Goal: Task Accomplishment & Management: Manage account settings

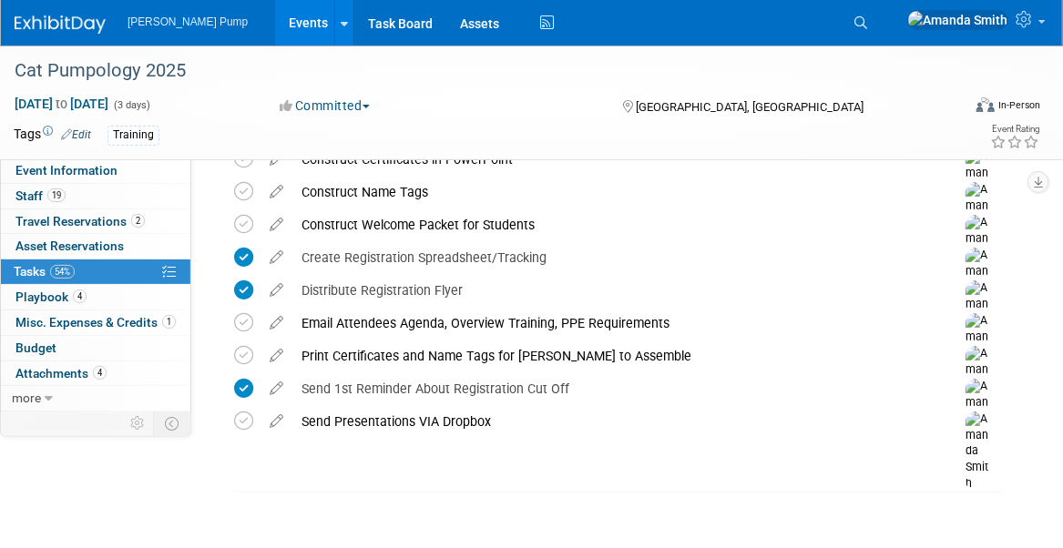
click at [275, 20] on link "Events" at bounding box center [308, 23] width 67 height 46
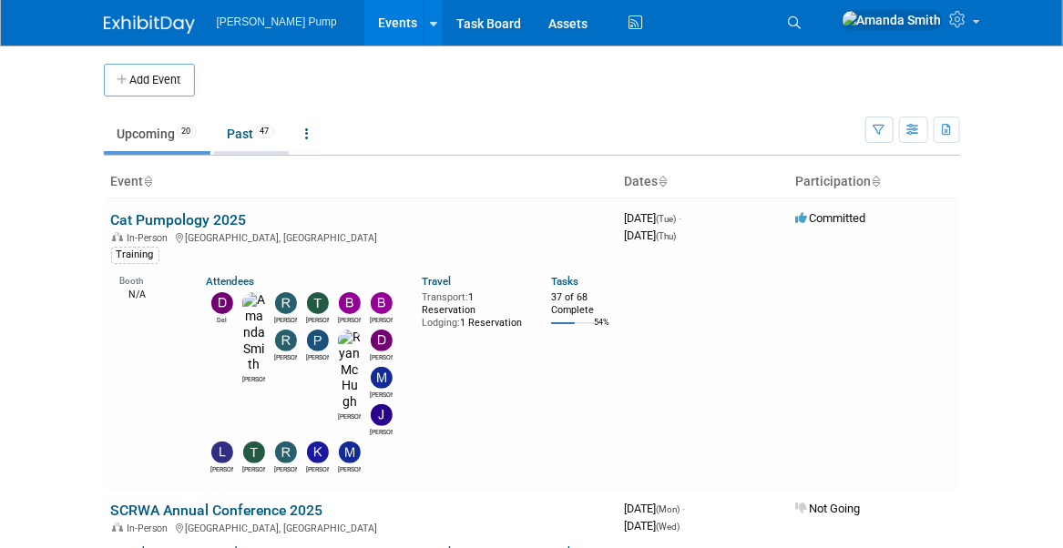
click at [228, 130] on link "Past 47" at bounding box center [251, 134] width 75 height 35
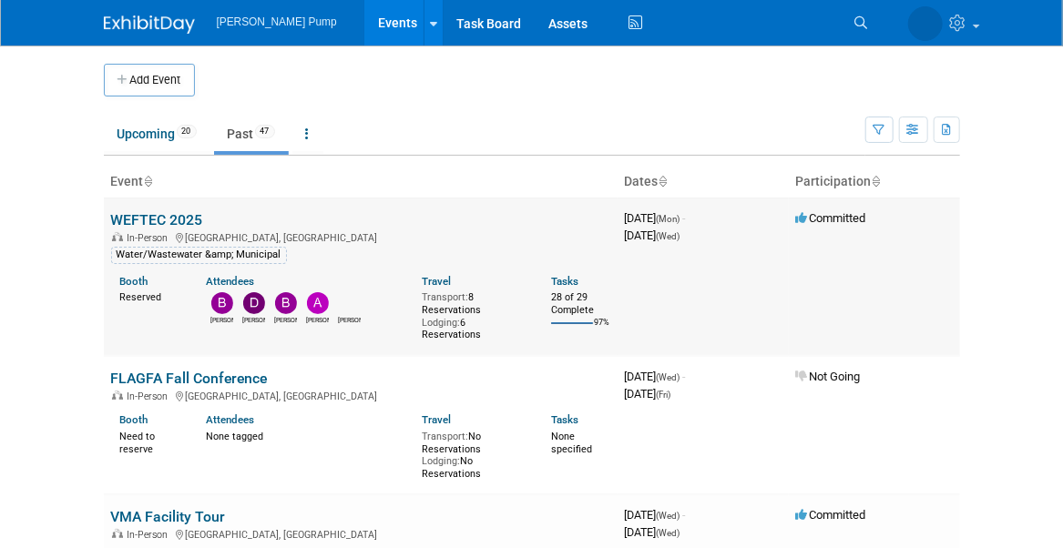
click at [149, 220] on link "WEFTEC 2025" at bounding box center [157, 219] width 92 height 17
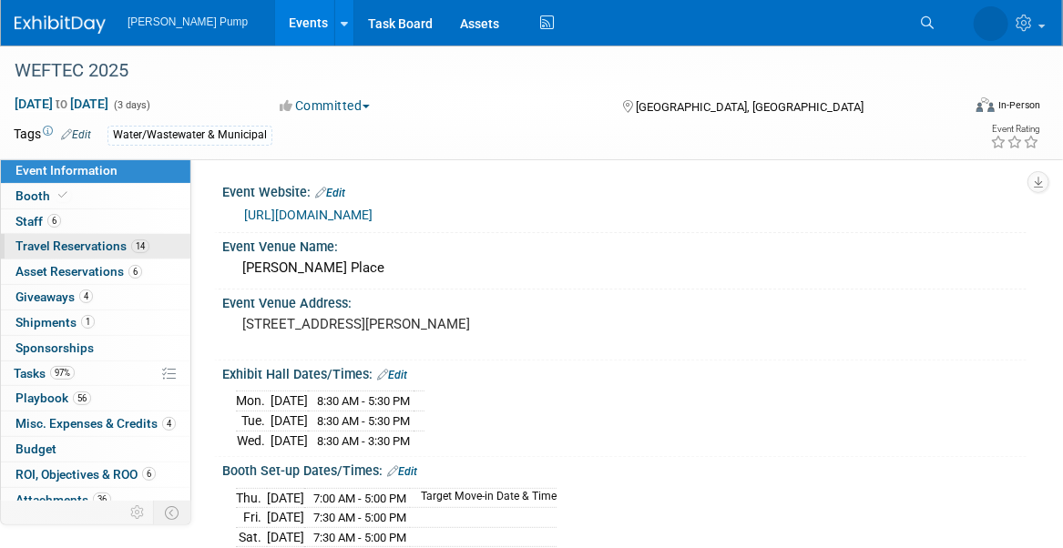
click at [47, 250] on span "Travel Reservations 14" at bounding box center [82, 246] width 134 height 15
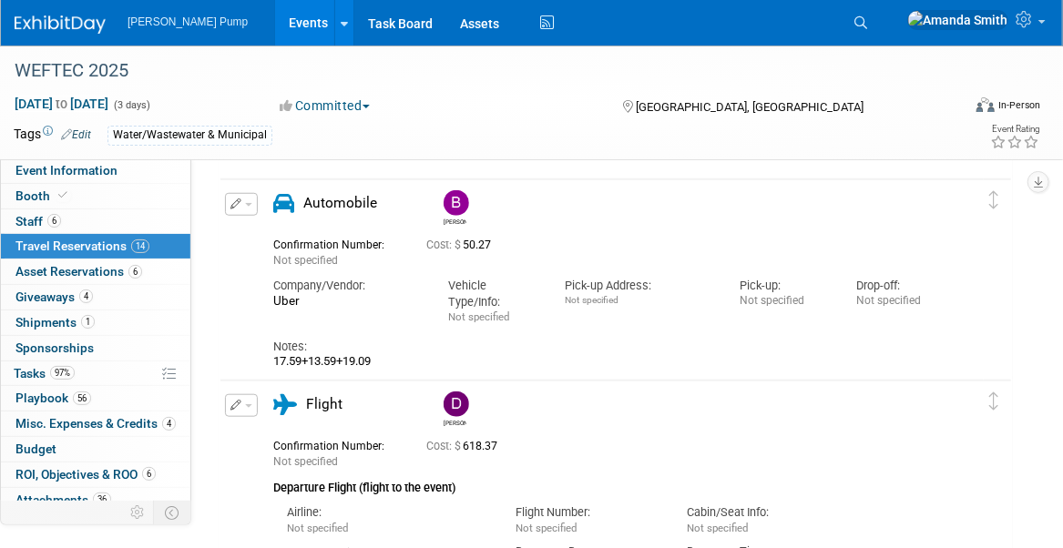
scroll to position [455, 0]
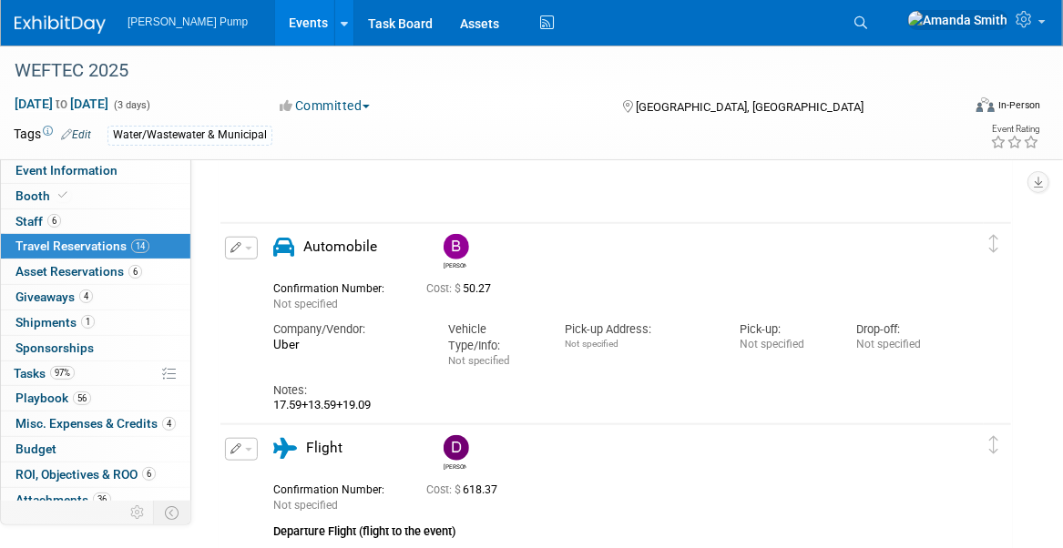
click at [227, 251] on button "button" at bounding box center [241, 248] width 33 height 23
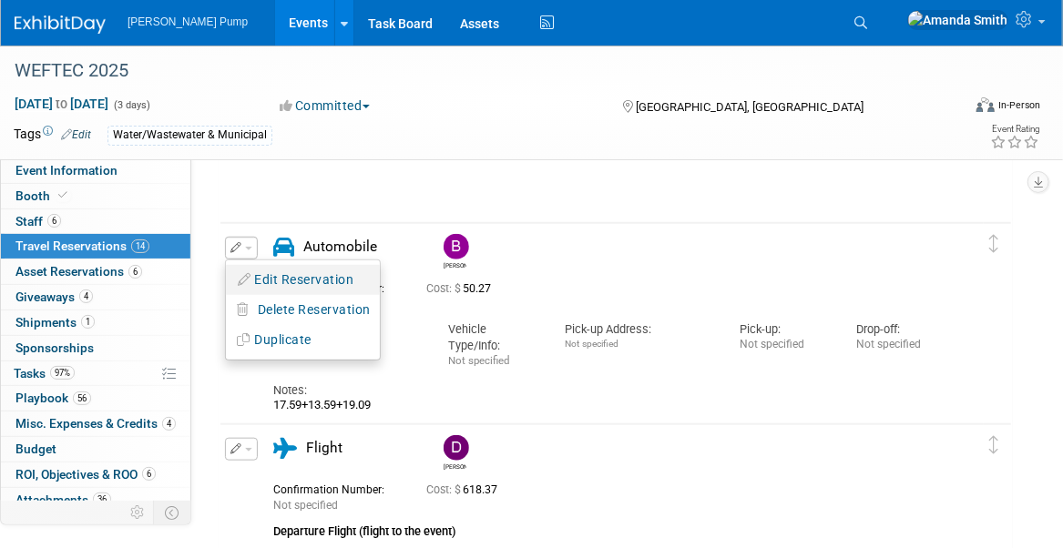
click at [270, 276] on button "Edit Reservation" at bounding box center [303, 280] width 154 height 26
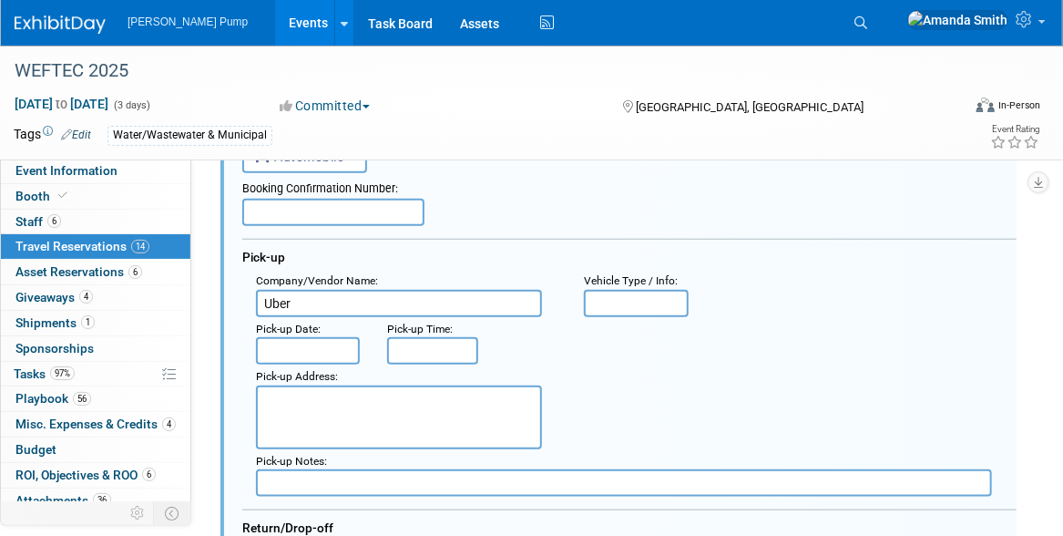
scroll to position [562, 0]
click at [300, 215] on input "text" at bounding box center [333, 213] width 182 height 27
type input "I"
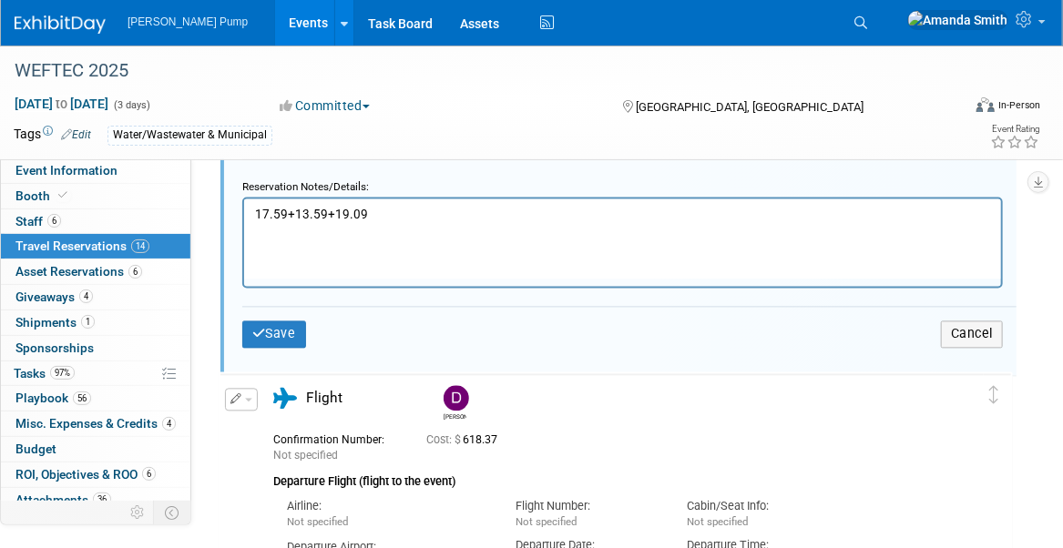
scroll to position [1382, 0]
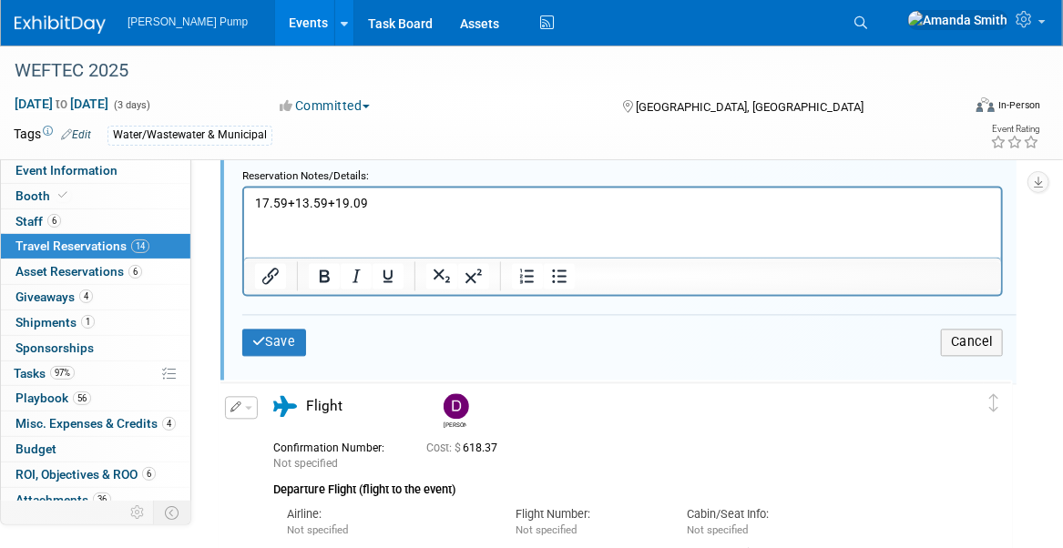
type input "(Taxi & Uber)"
click at [400, 210] on p "17.59+13.59+19.09" at bounding box center [622, 204] width 736 height 17
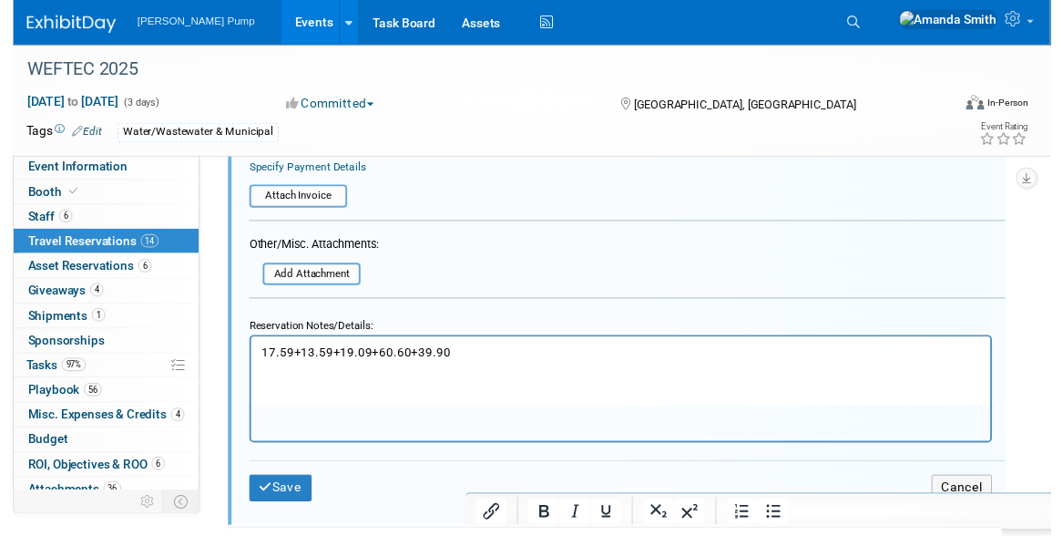
scroll to position [1109, 0]
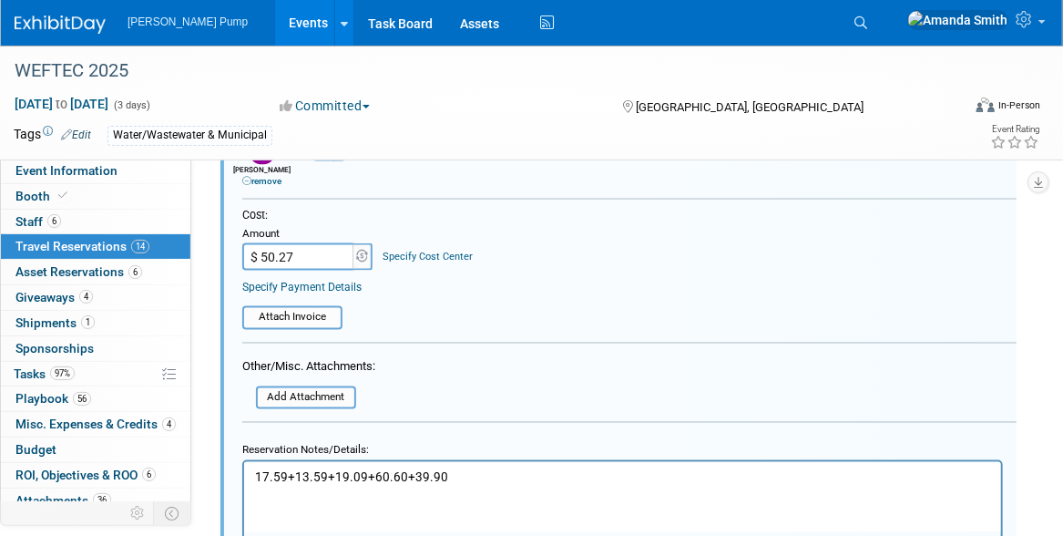
click at [258, 257] on input "$ 50.27" at bounding box center [299, 256] width 114 height 27
type input "$ 150.77"
click at [446, 303] on table "Attach Invoice" at bounding box center [629, 310] width 774 height 40
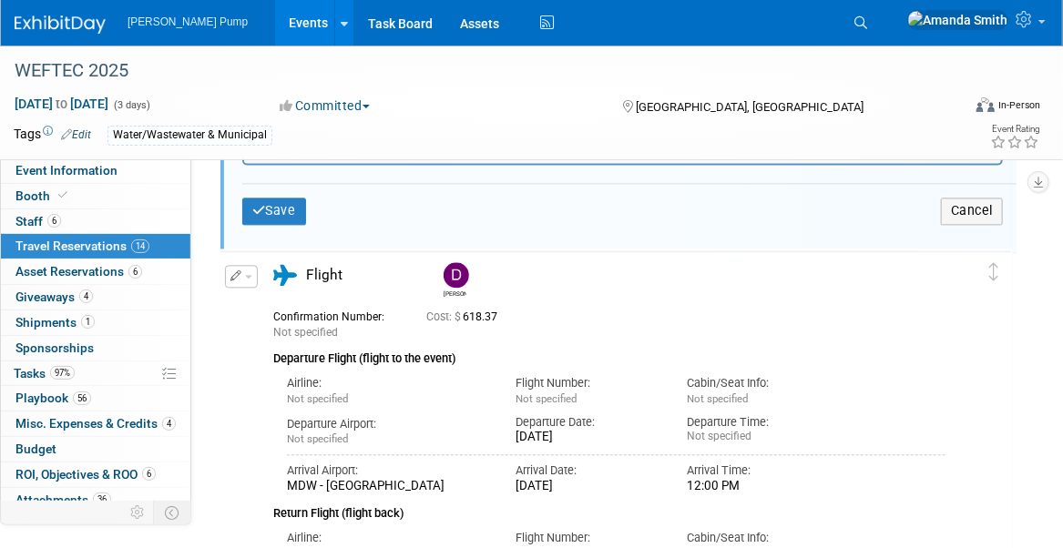
scroll to position [1473, 0]
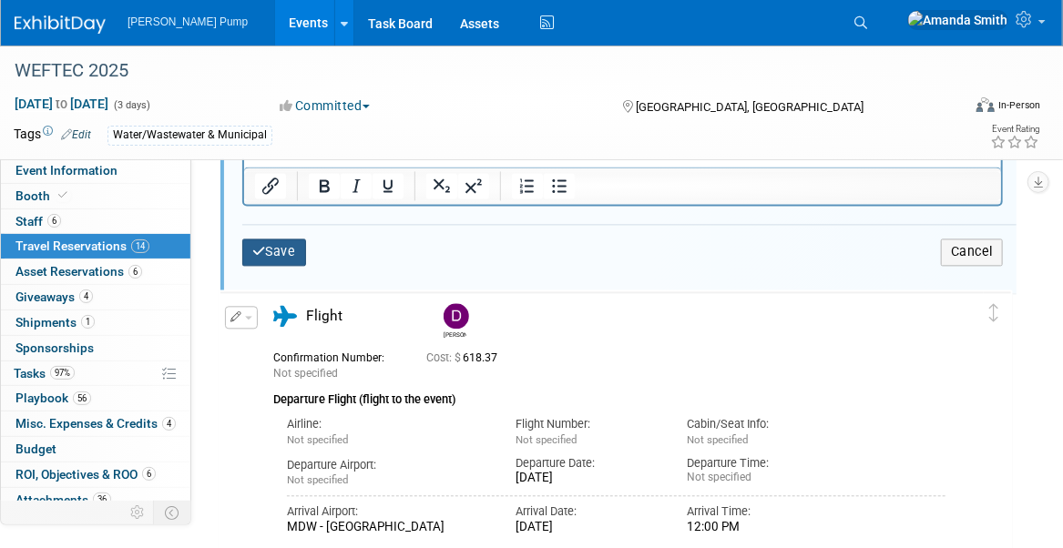
click at [272, 251] on button "Save" at bounding box center [274, 252] width 64 height 26
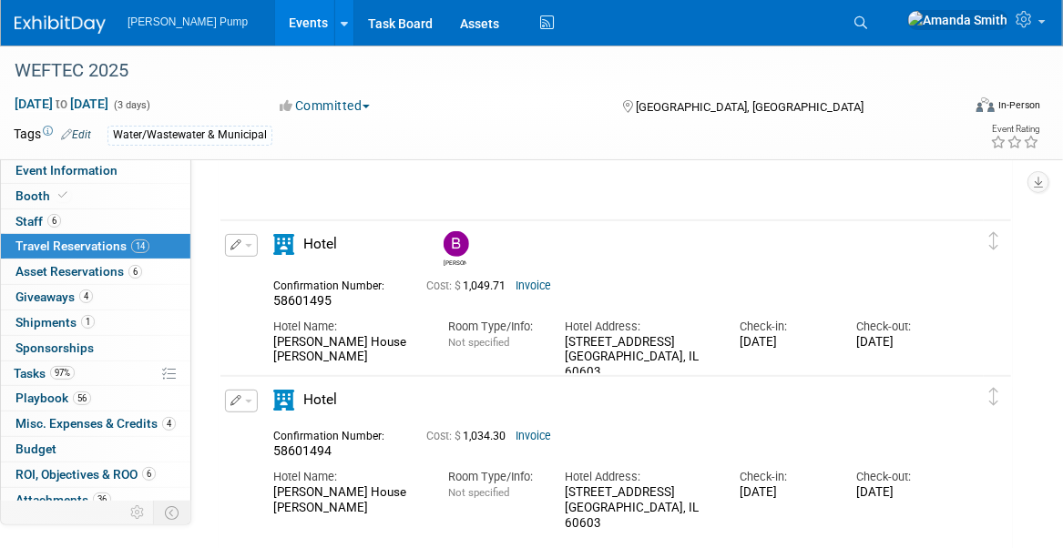
scroll to position [2931, 0]
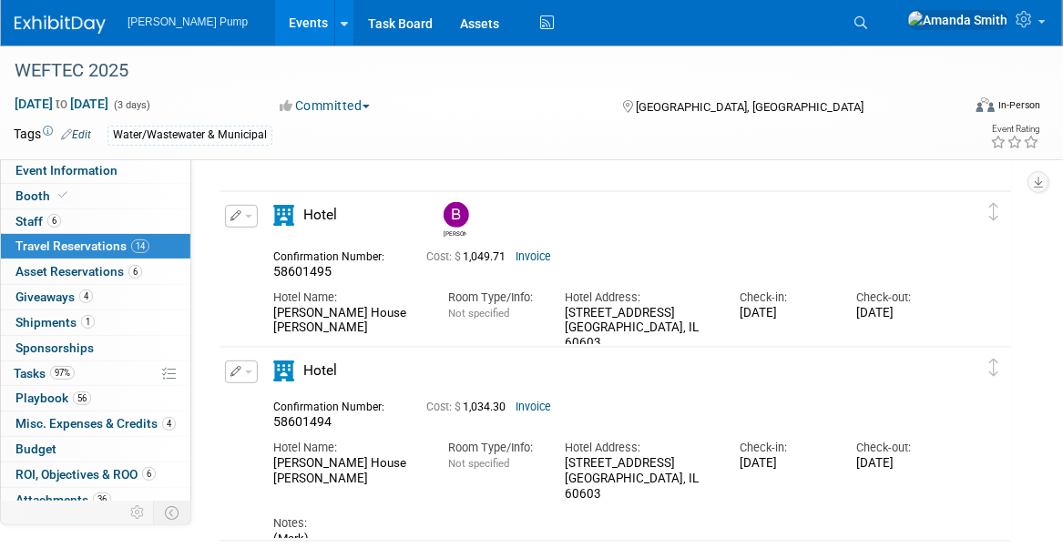
click at [239, 218] on button "button" at bounding box center [241, 216] width 33 height 23
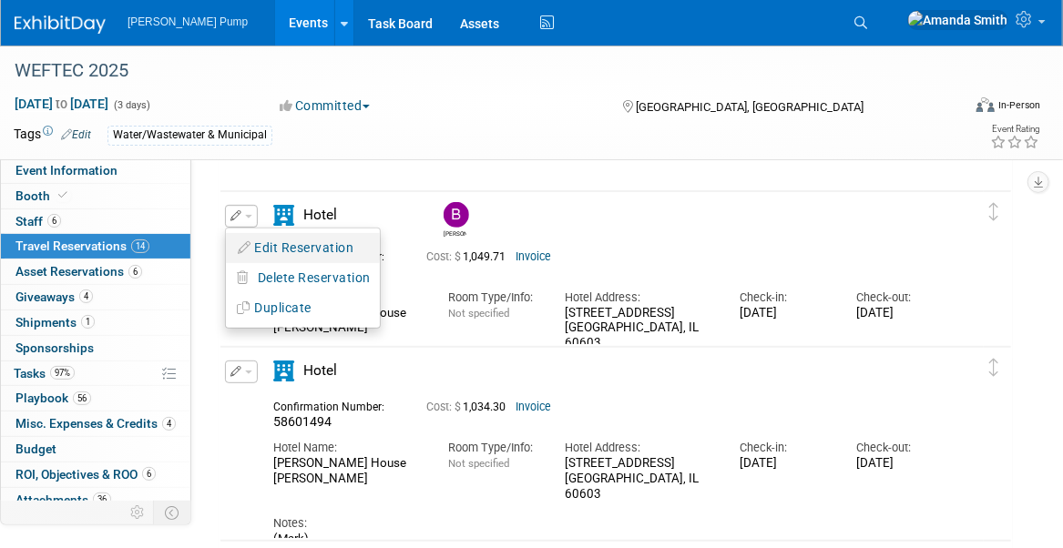
click at [259, 238] on button "Edit Reservation" at bounding box center [303, 248] width 154 height 26
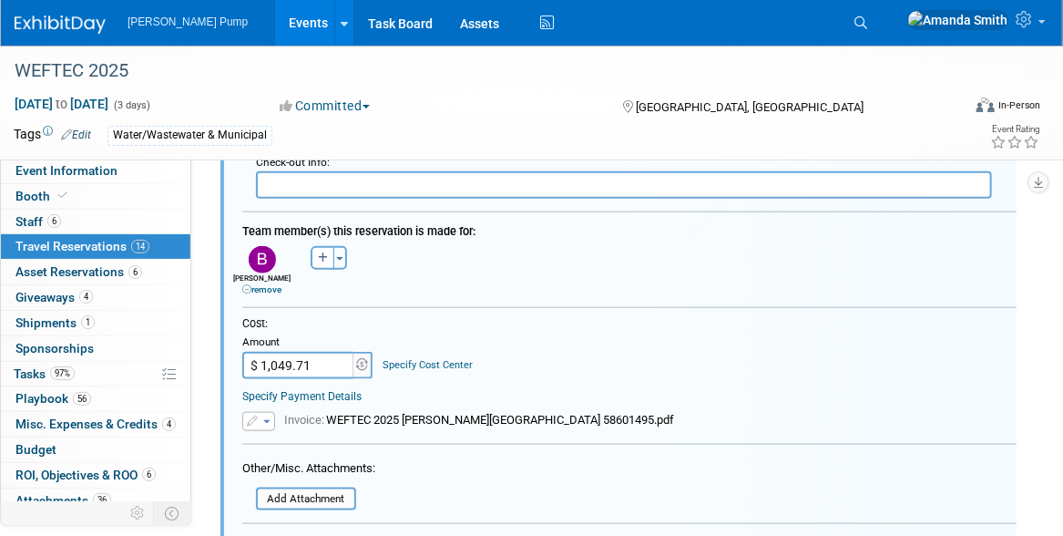
scroll to position [3461, 0]
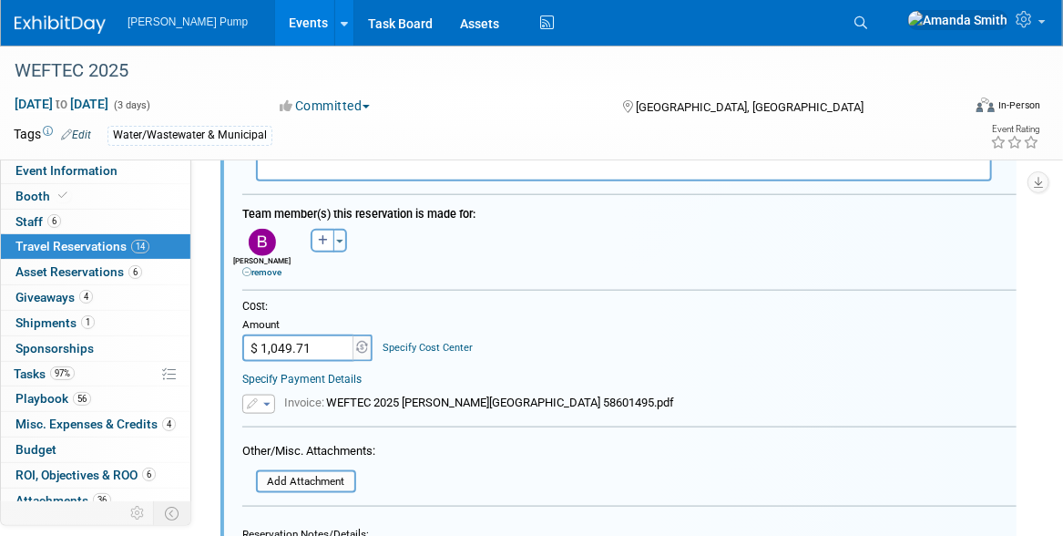
click at [321, 339] on input "$ 1,049.71" at bounding box center [299, 347] width 114 height 27
type input "$ 1,033.70"
click at [511, 353] on div "Cost: Amount $ 1,033.70 Specify Cost Center Cost Center -- Not Specified --" at bounding box center [629, 330] width 774 height 62
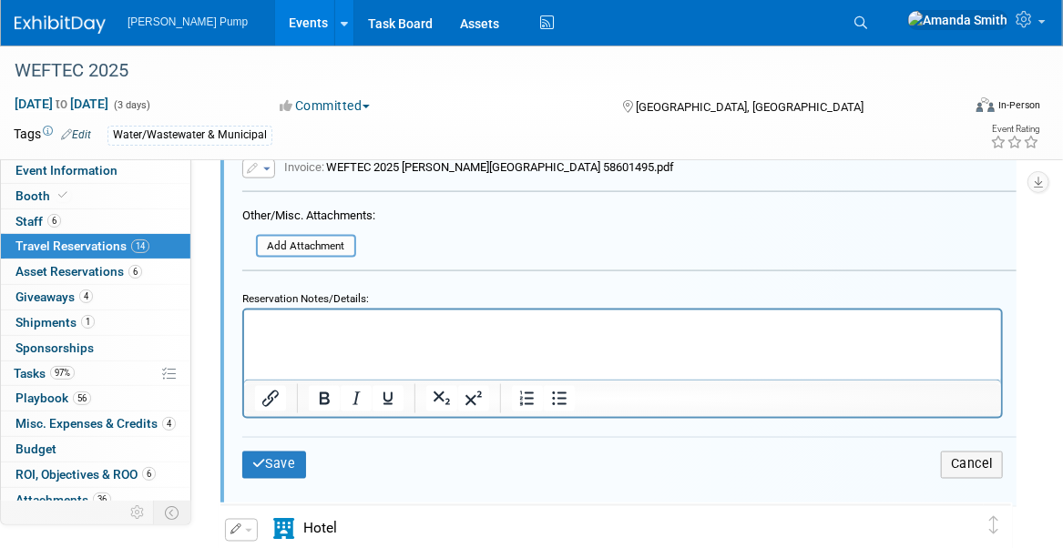
scroll to position [3734, 0]
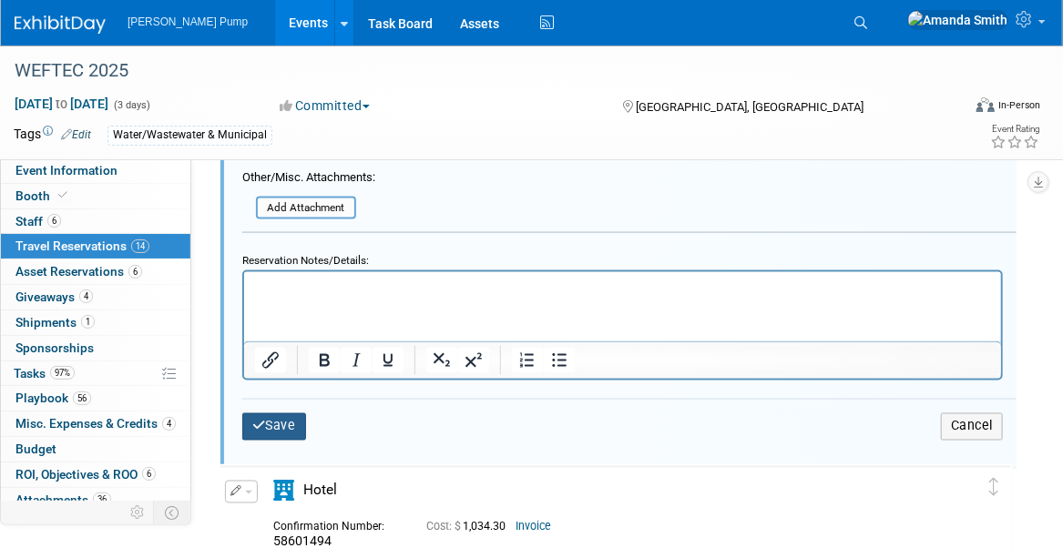
click at [288, 417] on button "Save" at bounding box center [274, 427] width 64 height 26
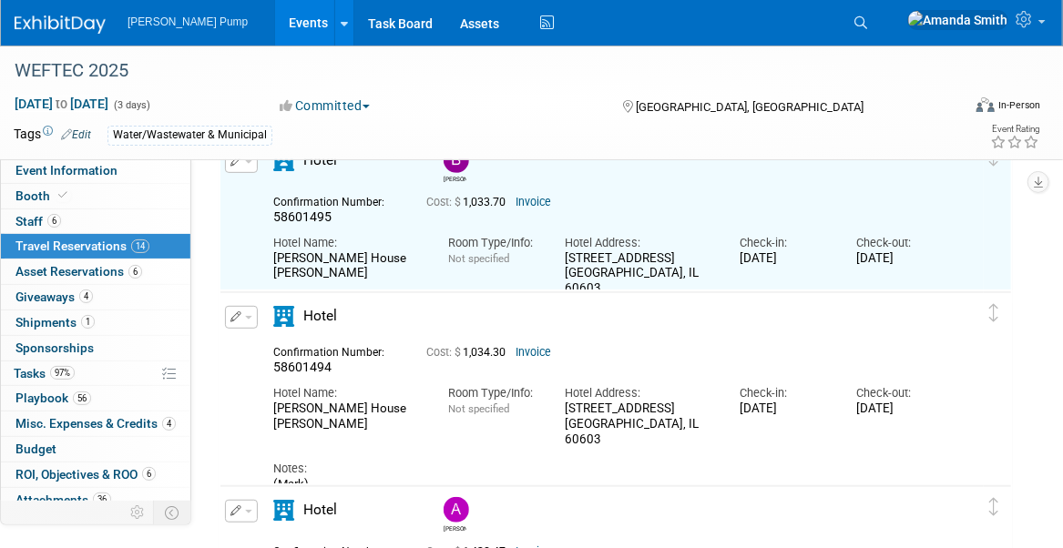
scroll to position [2914, 0]
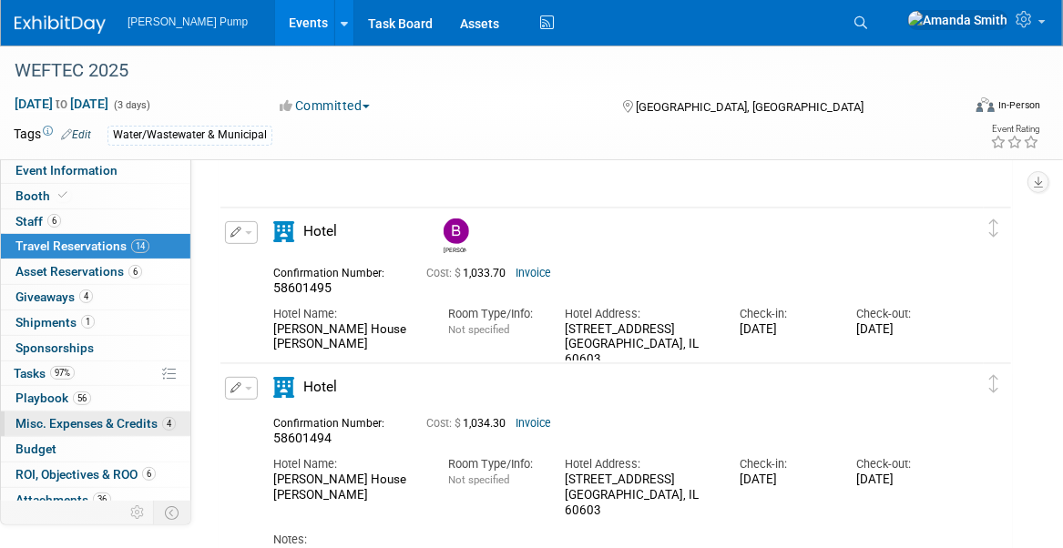
click at [95, 419] on span "Misc. Expenses & Credits 4" at bounding box center [95, 423] width 160 height 15
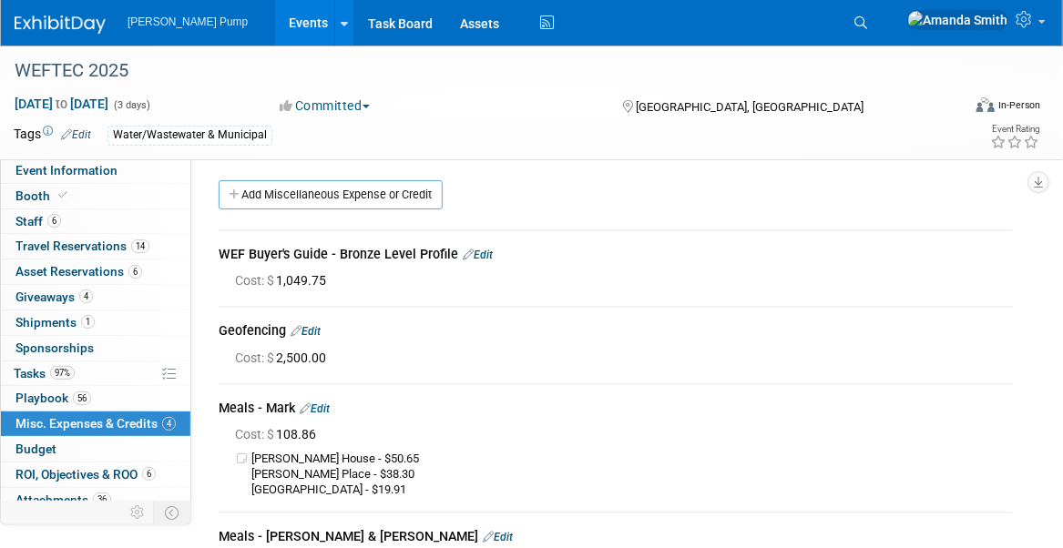
scroll to position [0, 0]
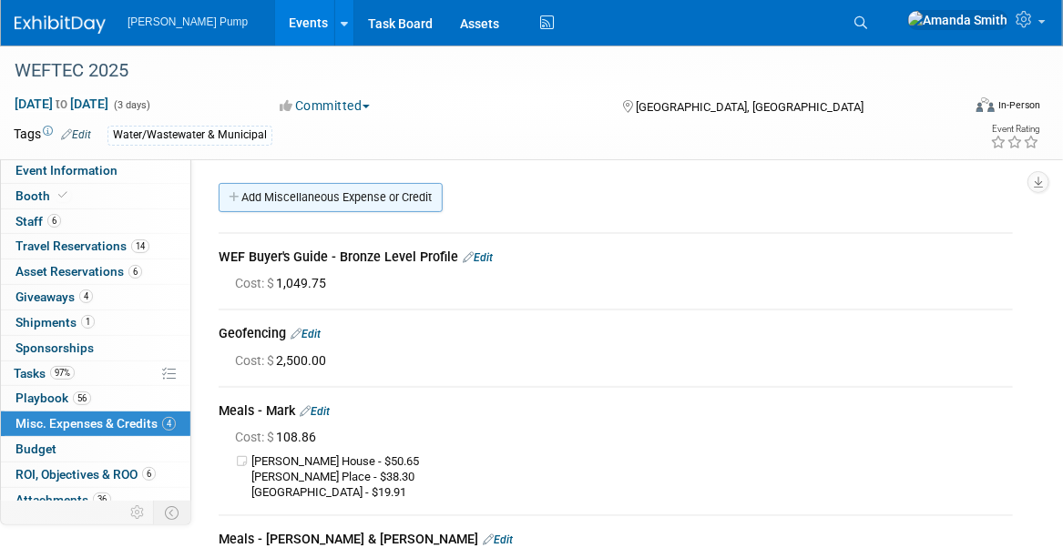
click at [300, 203] on link "Add Miscellaneous Expense or Credit" at bounding box center [331, 197] width 224 height 29
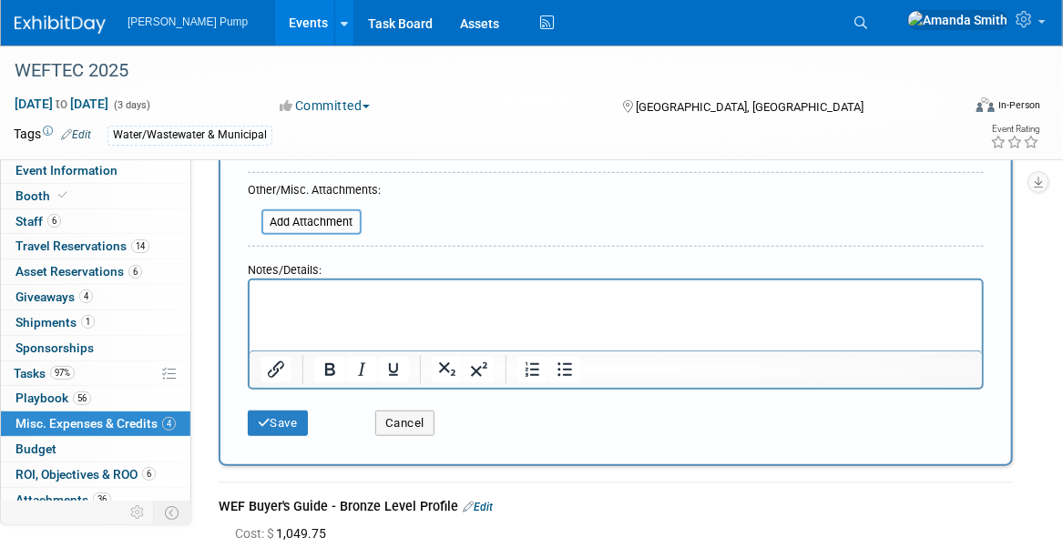
scroll to position [364, 0]
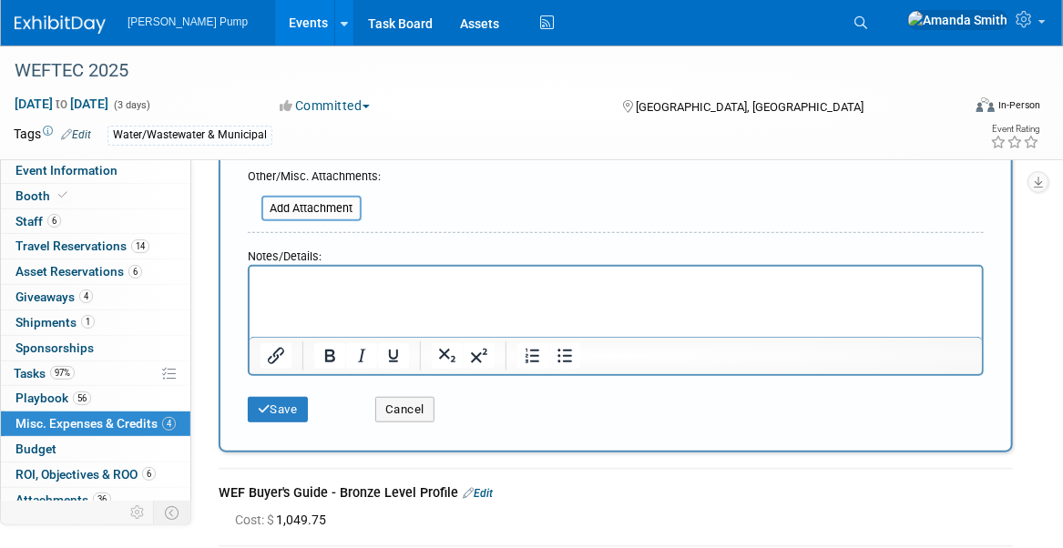
type input "Meals - Bobby"
click at [363, 292] on html at bounding box center [615, 280] width 732 height 26
click at [269, 280] on p "1.412.85+15.41" at bounding box center [615, 283] width 711 height 18
click at [394, 292] on html "1,412.85+15.41" at bounding box center [615, 280] width 732 height 26
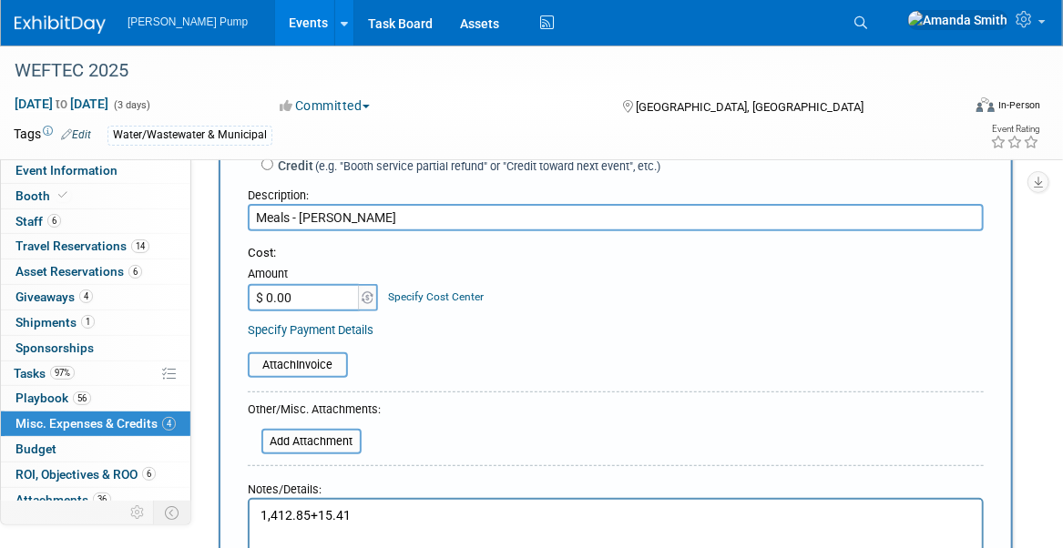
scroll to position [91, 0]
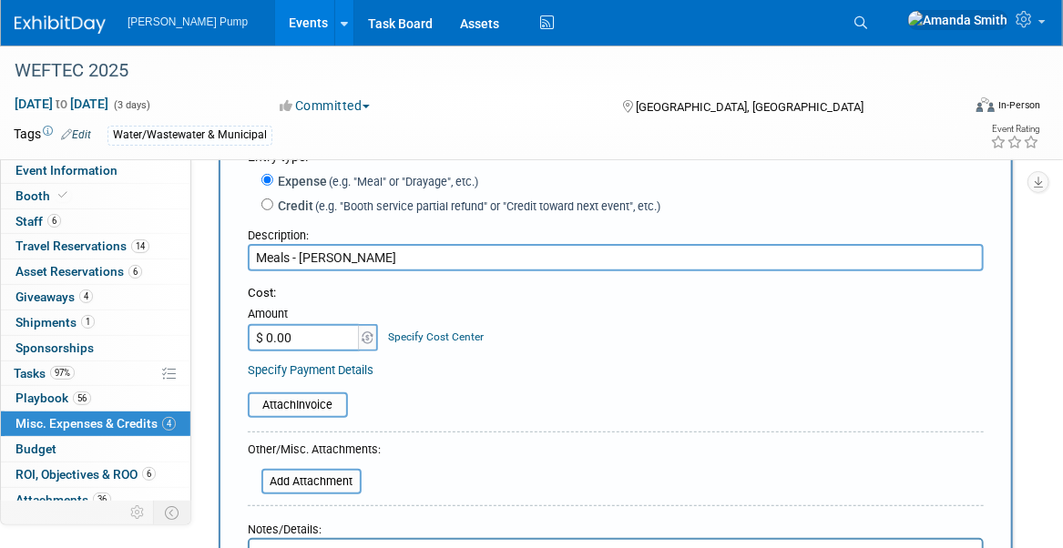
click at [312, 349] on input "$ 0.00" at bounding box center [305, 337] width 114 height 27
type input "$ 1,428.26"
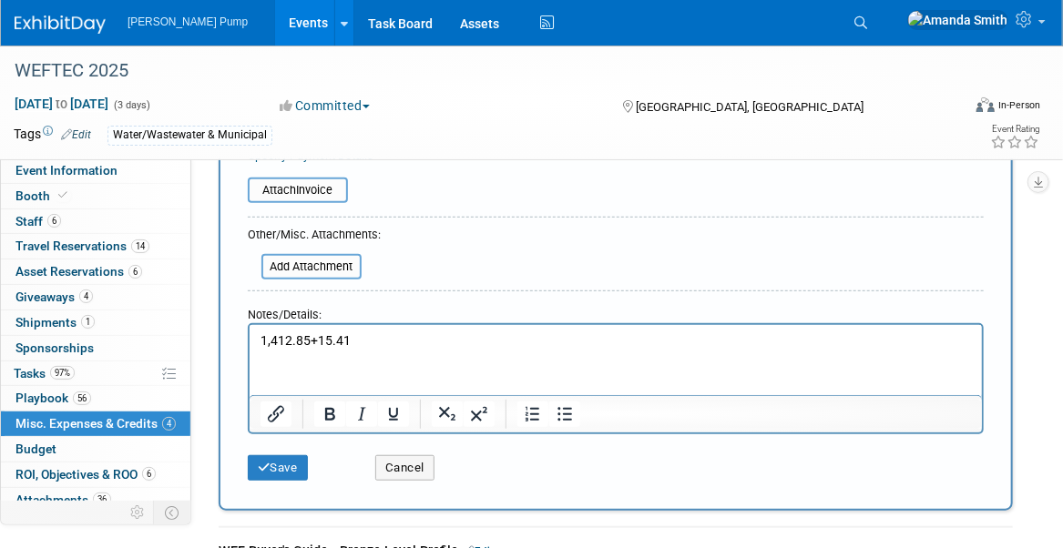
scroll to position [364, 0]
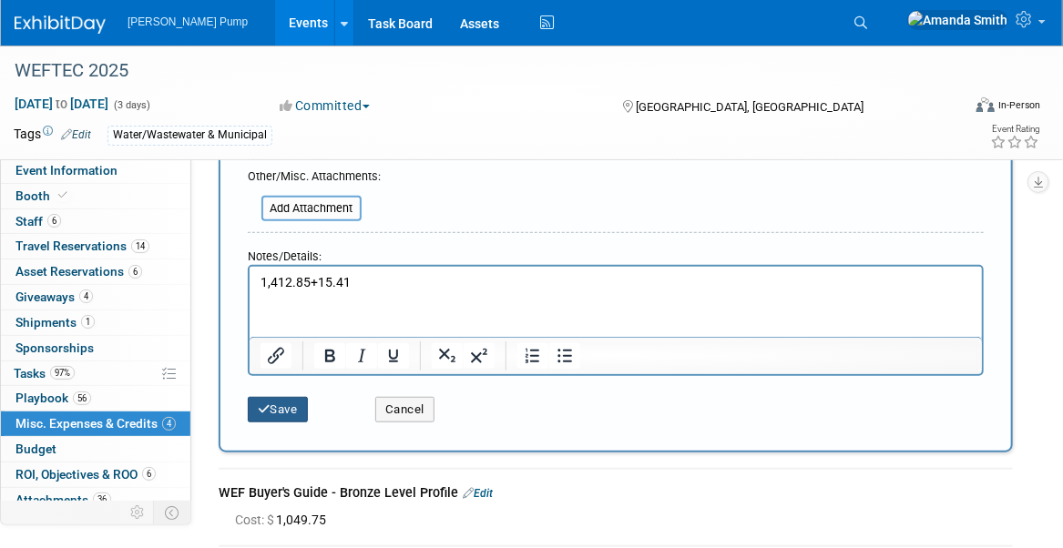
click at [284, 411] on button "Save" at bounding box center [278, 410] width 60 height 26
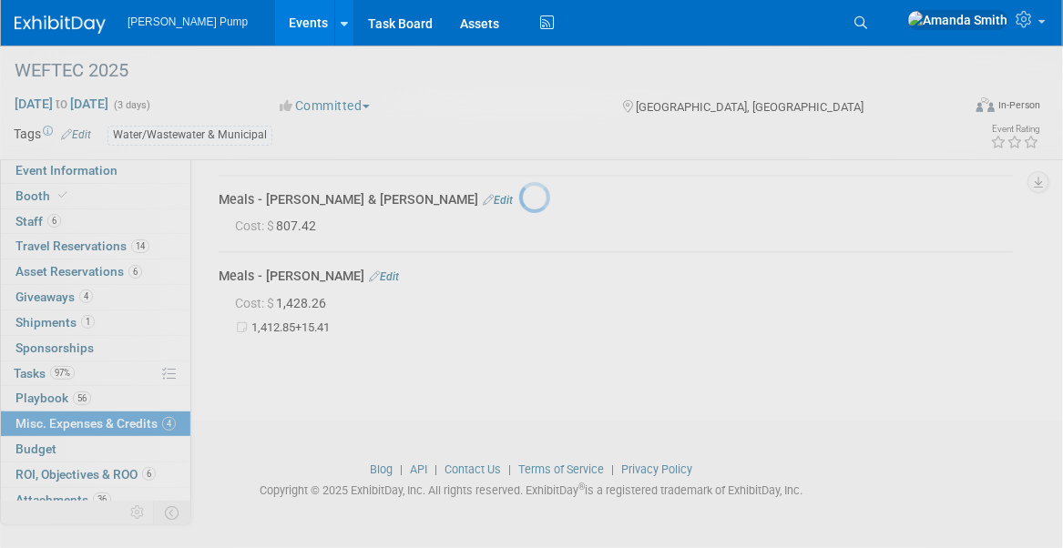
scroll to position [337, 0]
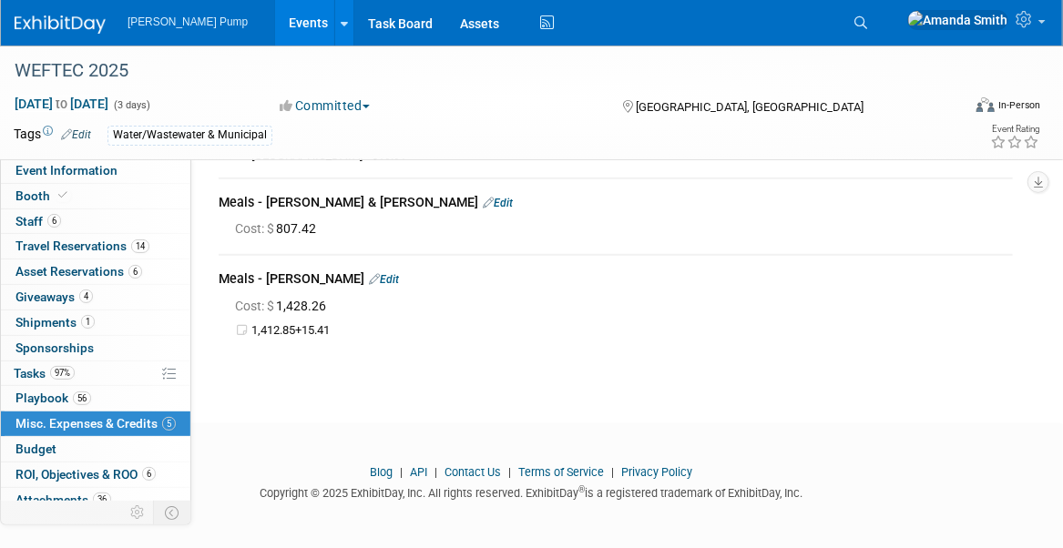
click at [524, 381] on div "WEFTEC 2025 Sep 29, 2025 to Oct 1, 2025 (3 days) Sep 29, 2025 to Oct 1, 2025 Co…" at bounding box center [531, 49] width 1063 height 682
